Goal: Information Seeking & Learning: Learn about a topic

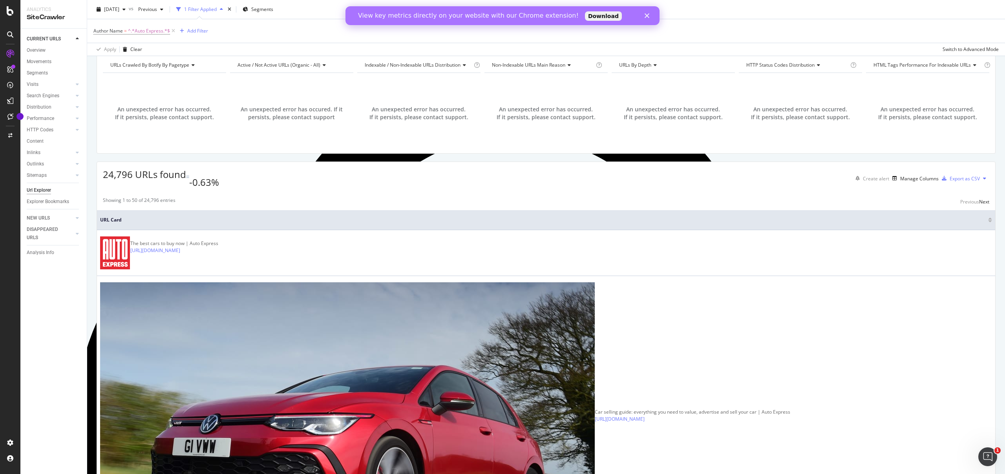
scroll to position [131, 0]
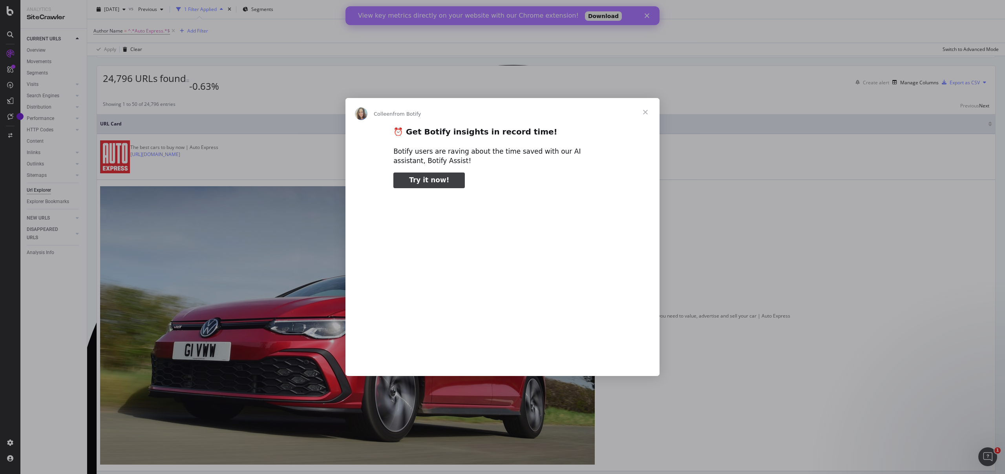
scroll to position [0, 0]
type input "156772"
click at [647, 109] on span "Close" at bounding box center [645, 112] width 28 height 28
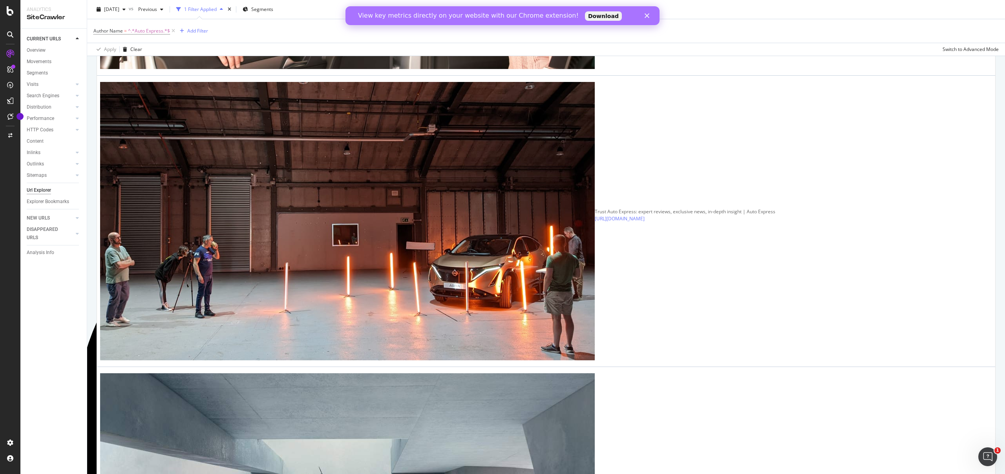
scroll to position [1456, 0]
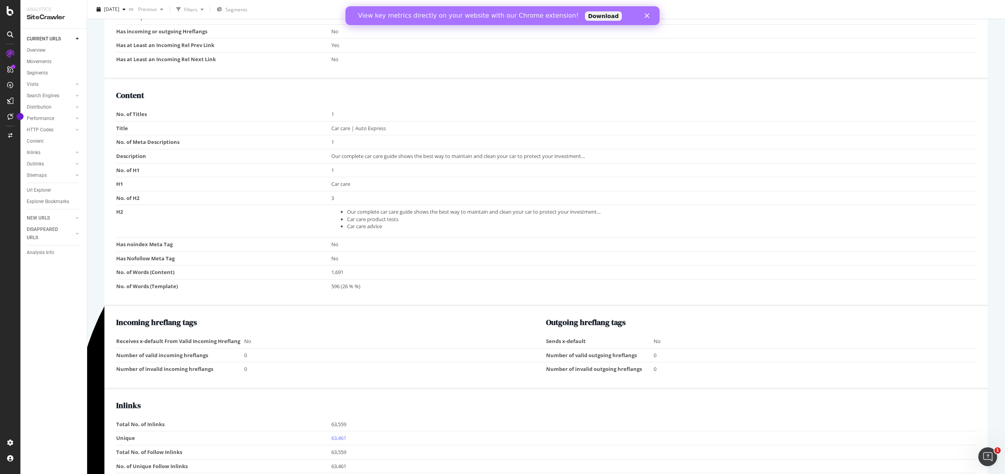
type input "131966"
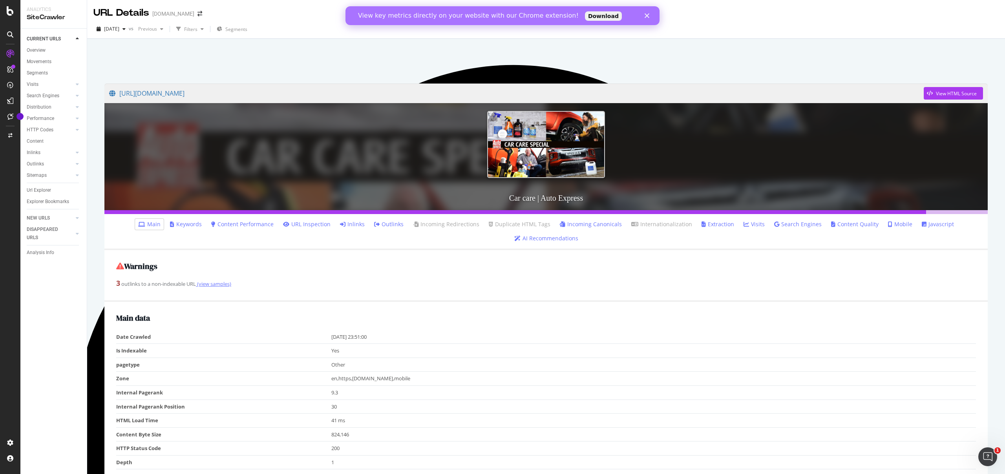
click at [211, 285] on link "(view samples)" at bounding box center [213, 284] width 35 height 7
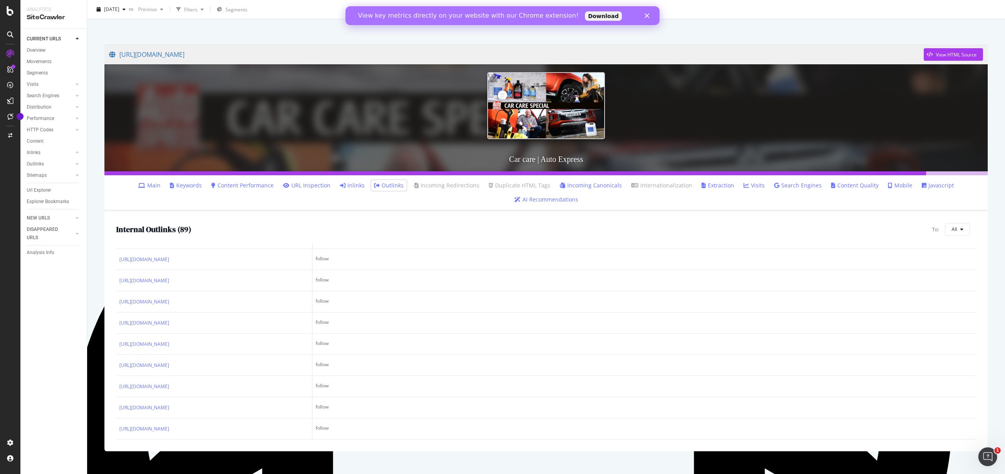
scroll to position [2102, 0]
